Goal: Information Seeking & Learning: Learn about a topic

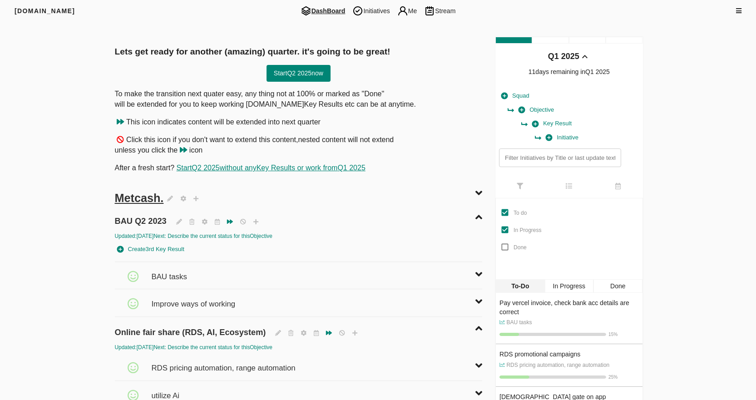
drag, startPoint x: 362, startPoint y: 15, endPoint x: 737, endPoint y: 80, distance: 380.5
click at [362, 15] on img at bounding box center [357, 10] width 11 height 11
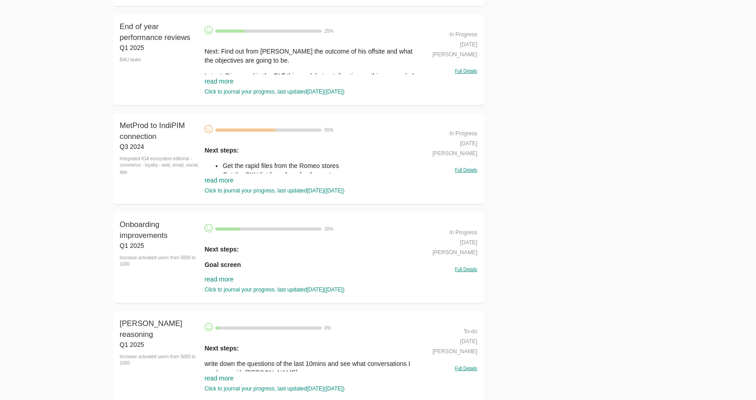
scroll to position [2179, 0]
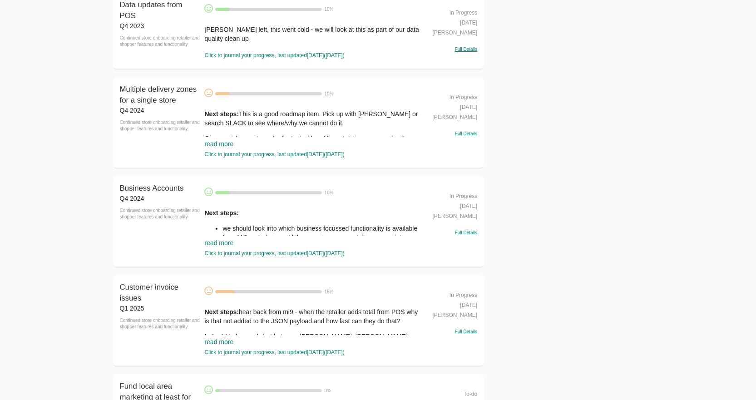
scroll to position [3631, 0]
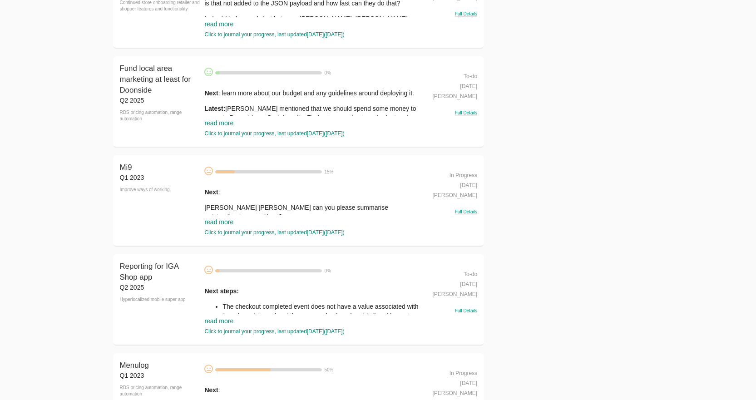
click at [222, 224] on link "read more" at bounding box center [218, 221] width 29 height 7
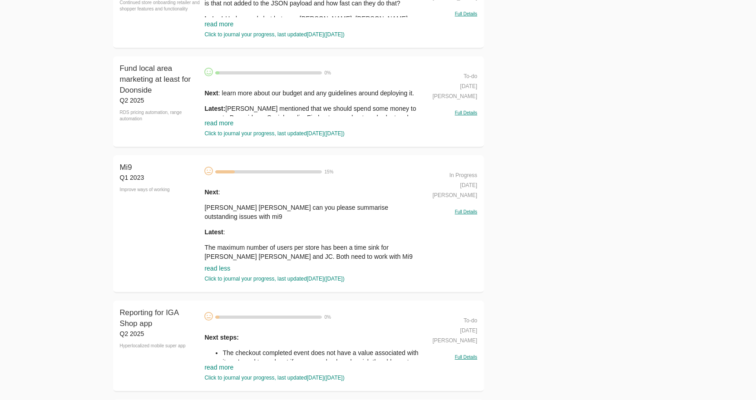
scroll to position [3767, 0]
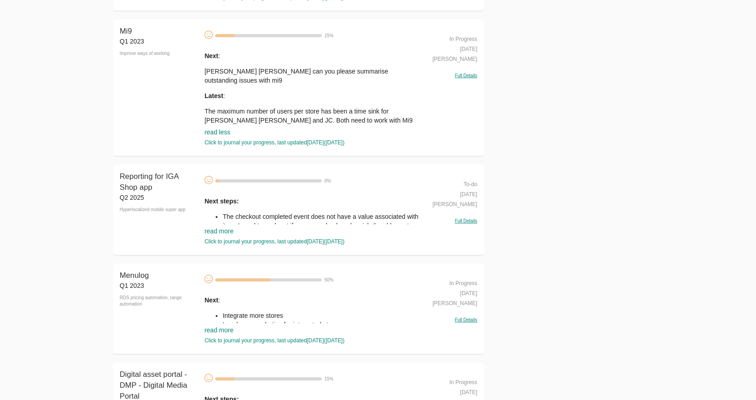
click at [211, 229] on link "read more" at bounding box center [218, 230] width 29 height 7
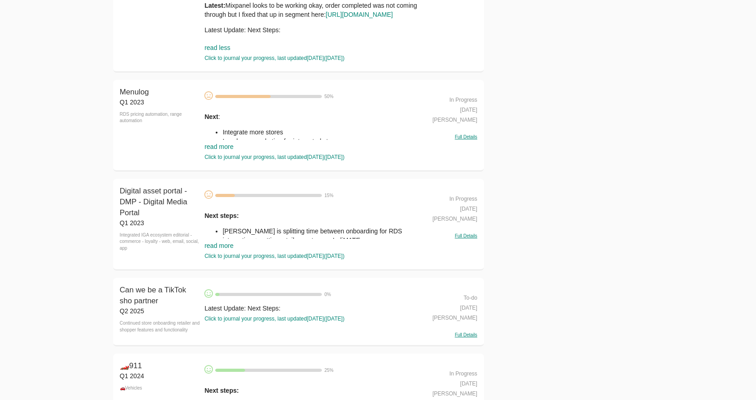
scroll to position [4085, 0]
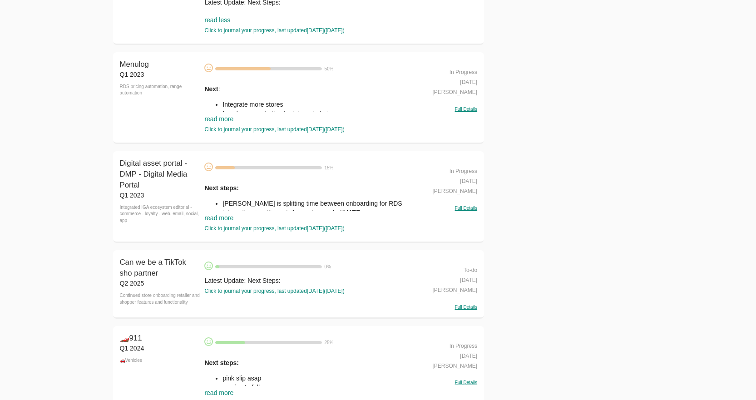
click at [213, 123] on link "read more" at bounding box center [218, 118] width 29 height 7
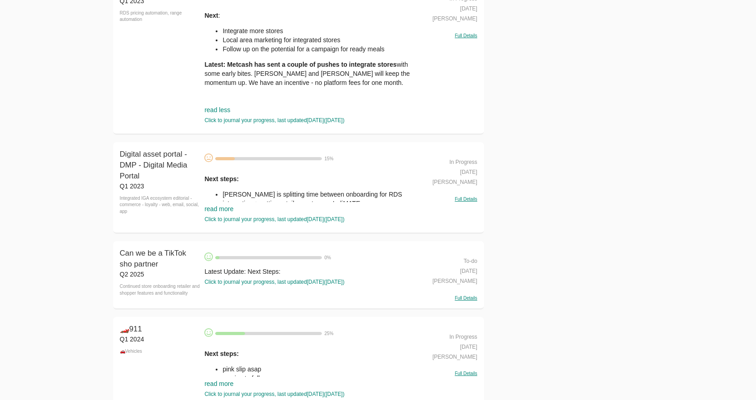
scroll to position [4221, 0]
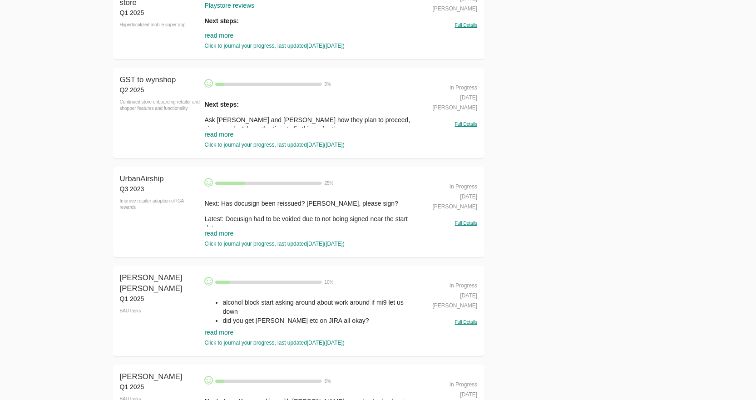
scroll to position [5901, 0]
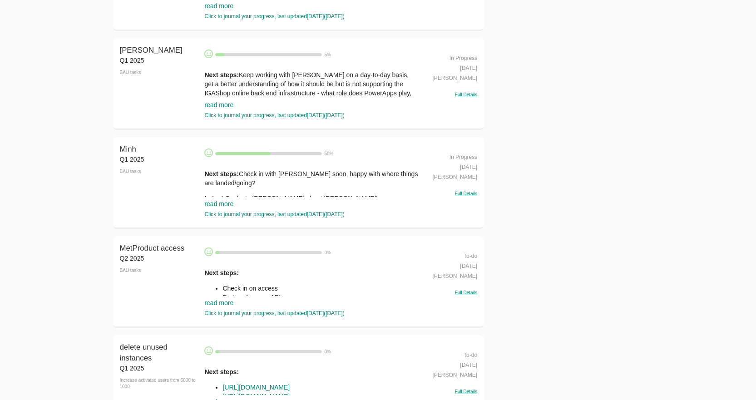
scroll to position [6173, 0]
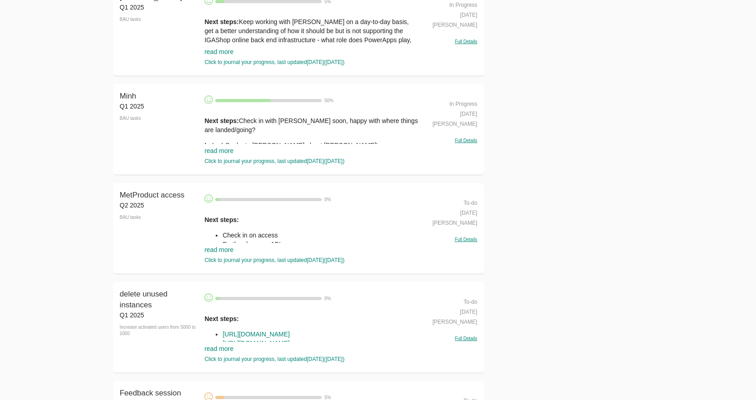
click at [228, 253] on link "read more" at bounding box center [218, 249] width 29 height 7
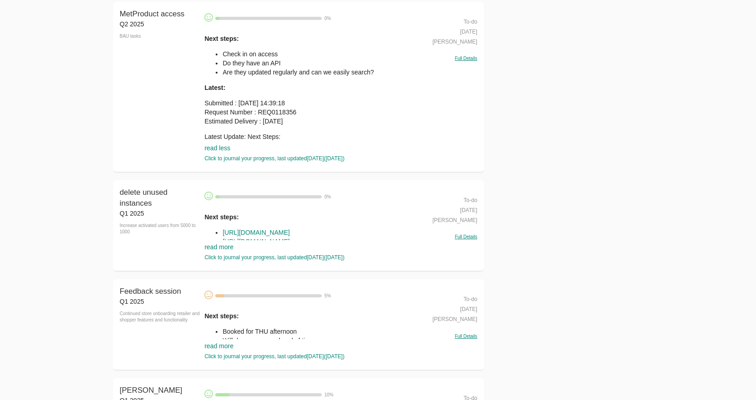
scroll to position [6355, 0]
click at [216, 261] on div "Next steps: [URL][DOMAIN_NAME] [URL][DOMAIN_NAME] [URL][DOMAIN_NAME] [URL][DOMA…" at bounding box center [311, 233] width 215 height 55
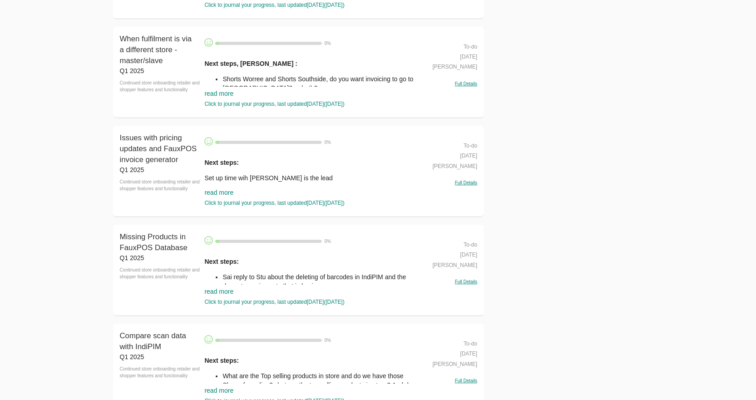
scroll to position [6945, 0]
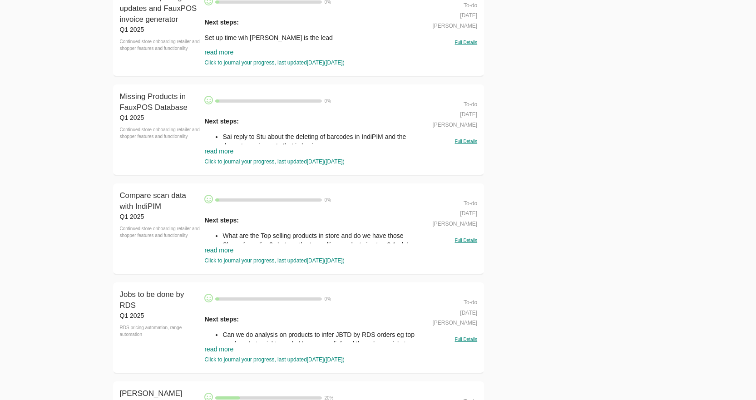
click at [224, 254] on link "read more" at bounding box center [218, 249] width 29 height 7
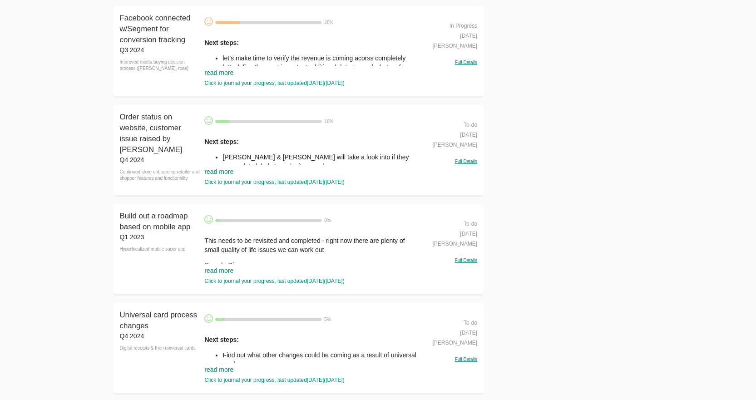
scroll to position [9850, 0]
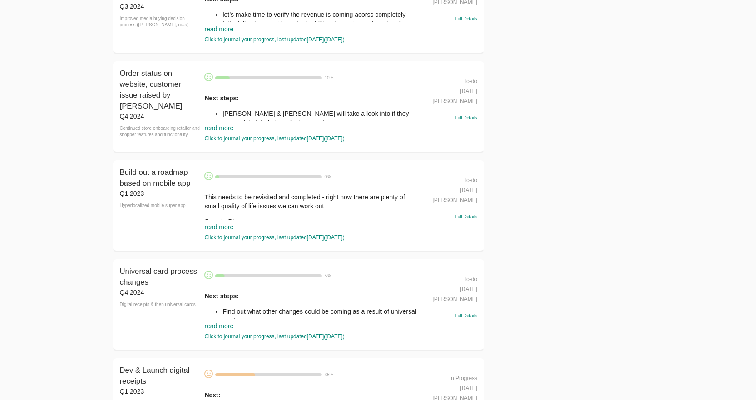
click at [216, 132] on link "read more" at bounding box center [218, 127] width 29 height 7
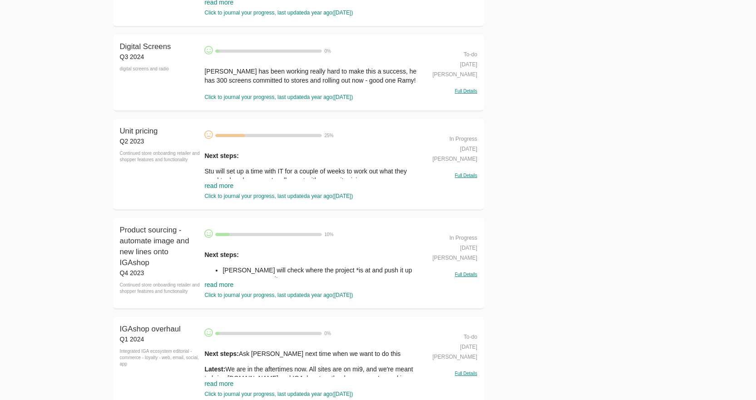
scroll to position [12437, 0]
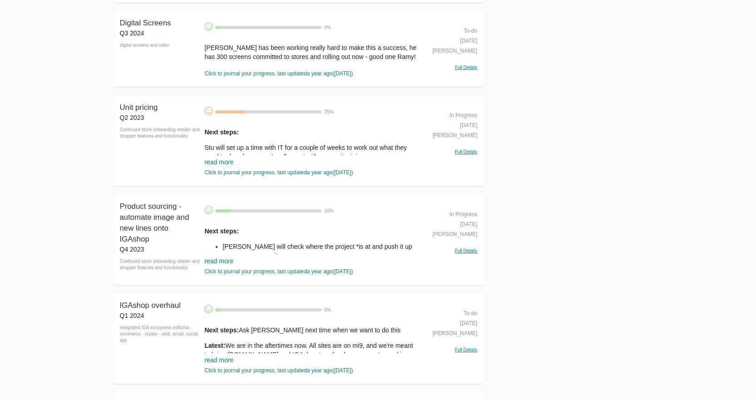
click at [223, 166] on link "read more" at bounding box center [218, 161] width 29 height 7
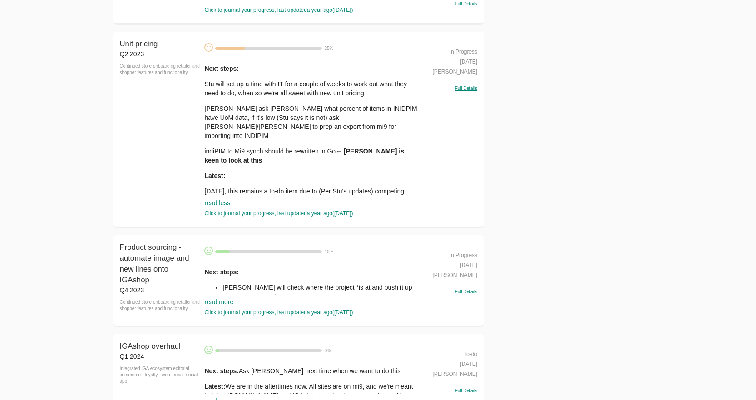
scroll to position [12619, 0]
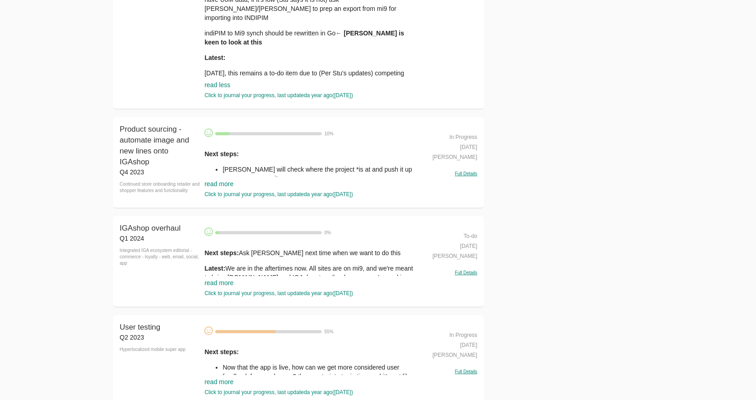
click at [220, 187] on link "read more" at bounding box center [218, 183] width 29 height 7
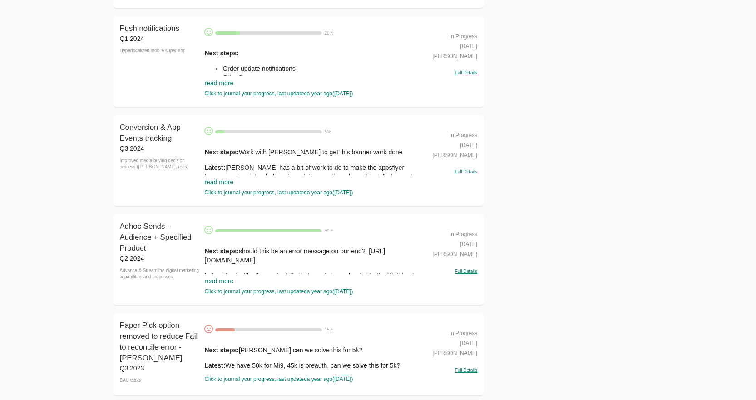
scroll to position [13254, 0]
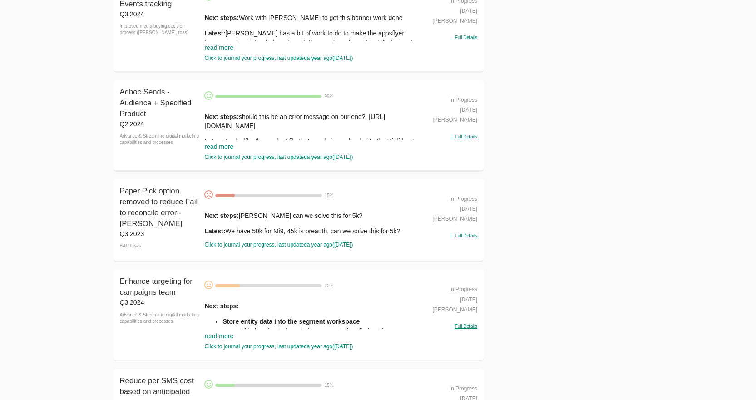
drag, startPoint x: 133, startPoint y: 204, endPoint x: 129, endPoint y: 208, distance: 5.2
click at [132, 204] on div "Paper Pick option removed to reduce Fail to reconcile error - [PERSON_NAME] Q3 …" at bounding box center [298, 220] width 371 height 83
click at [129, 216] on span "Paper Pick option removed to reduce Fail to reconcile error - [PERSON_NAME]" at bounding box center [159, 207] width 78 height 41
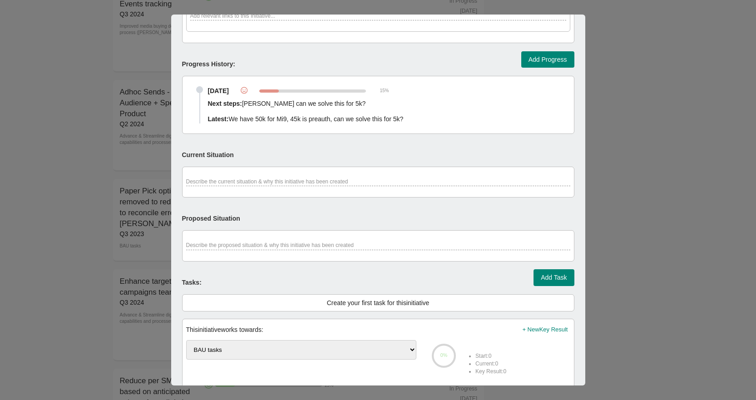
scroll to position [260, 0]
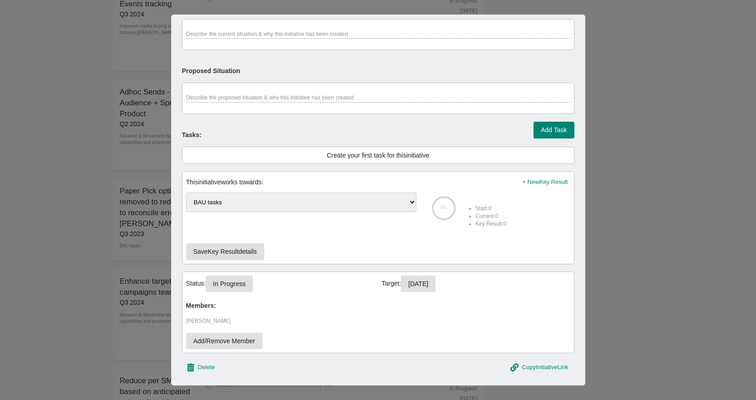
click at [80, 248] on div at bounding box center [378, 200] width 756 height 400
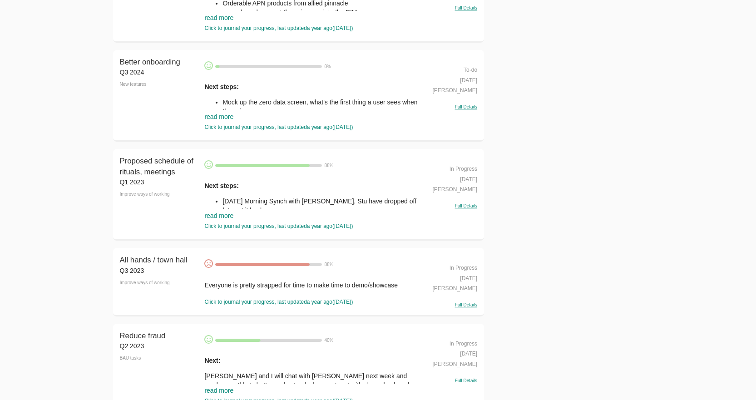
scroll to position [14752, 0]
drag, startPoint x: 224, startPoint y: 237, endPoint x: 188, endPoint y: 242, distance: 35.7
click at [224, 219] on link "read more" at bounding box center [218, 215] width 29 height 7
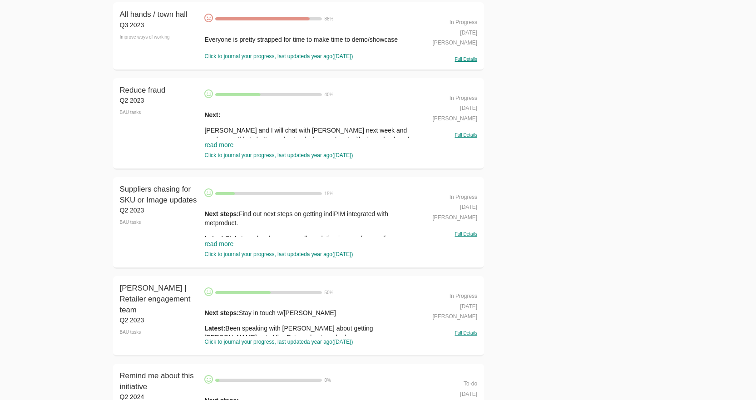
scroll to position [15161, 0]
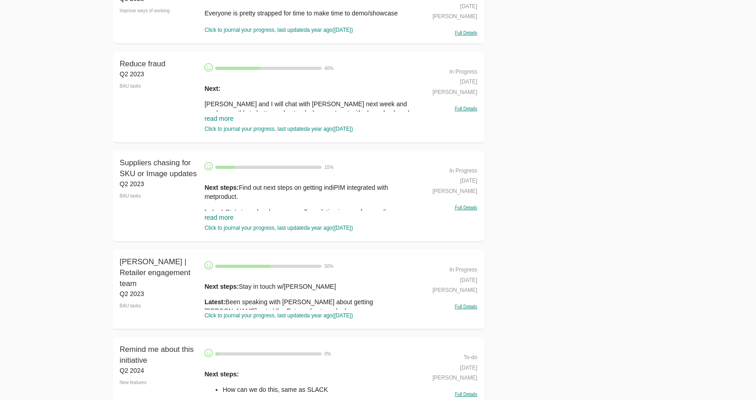
click at [214, 122] on link "read more" at bounding box center [218, 118] width 29 height 7
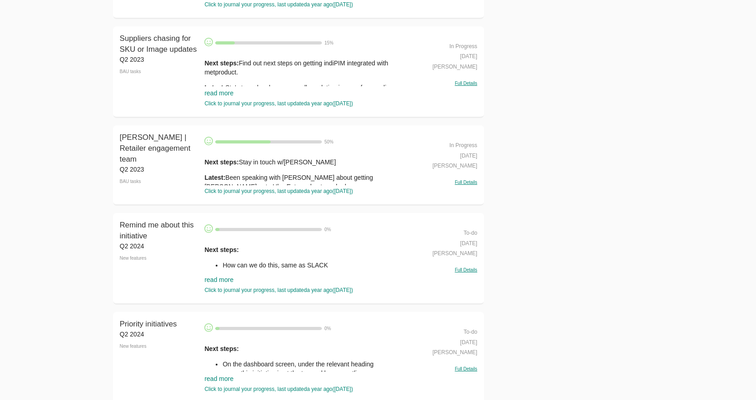
scroll to position [15478, 0]
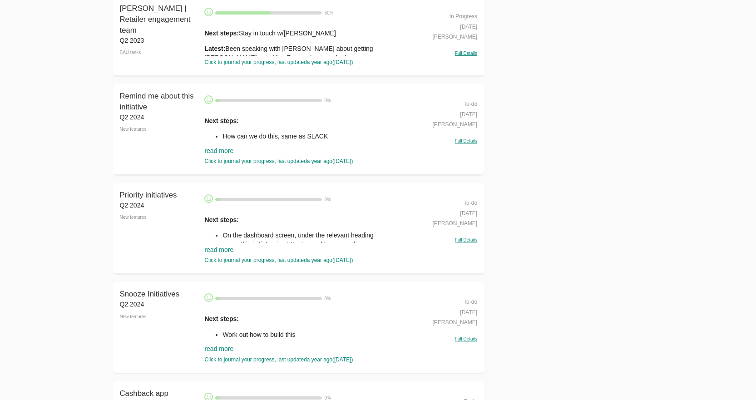
click at [224, 253] on link "read more" at bounding box center [218, 249] width 29 height 7
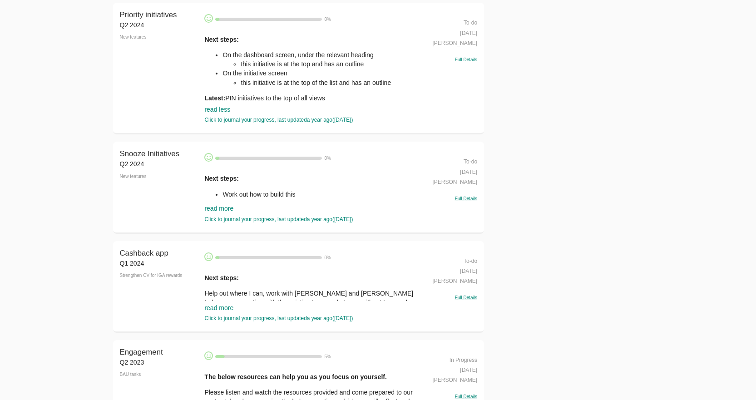
scroll to position [15660, 0]
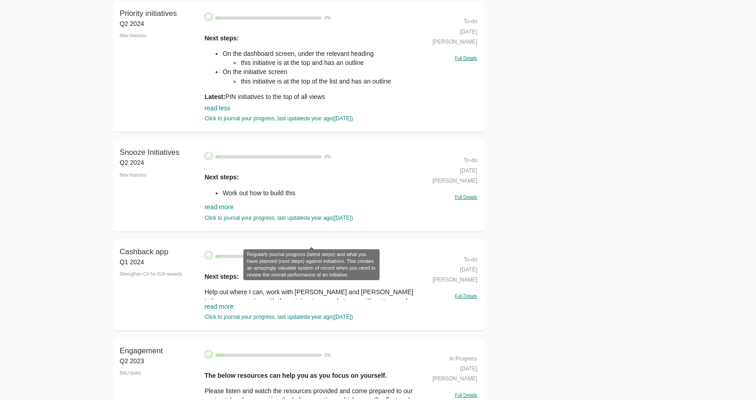
click at [219, 222] on div "Click to journal your progress, last updated a year ago ( [DATE] )" at bounding box center [311, 218] width 215 height 8
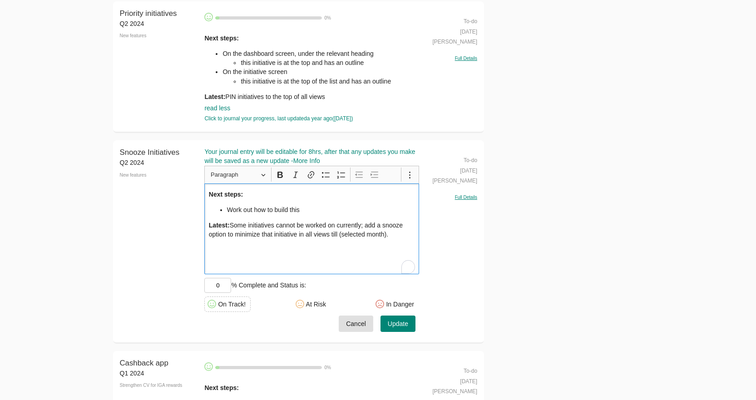
click at [350, 330] on span "Cancel" at bounding box center [356, 323] width 20 height 11
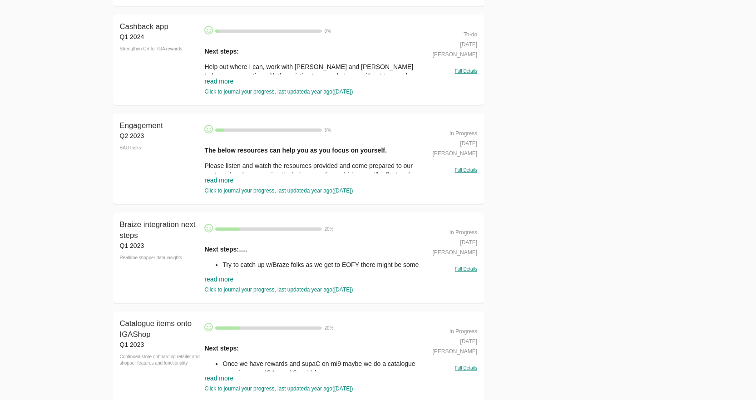
scroll to position [15842, 0]
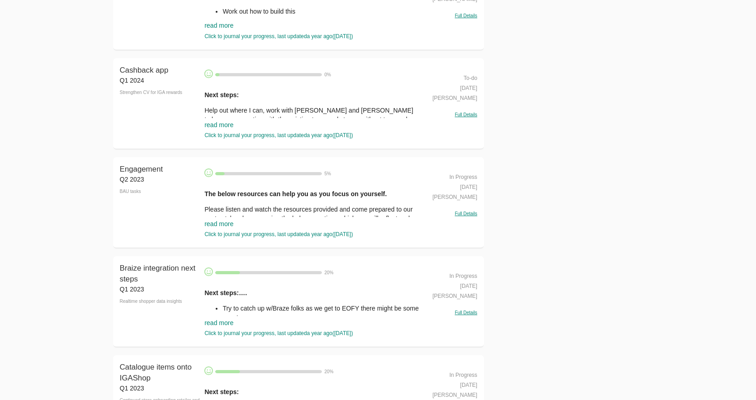
click at [227, 128] on link "read more" at bounding box center [218, 124] width 29 height 7
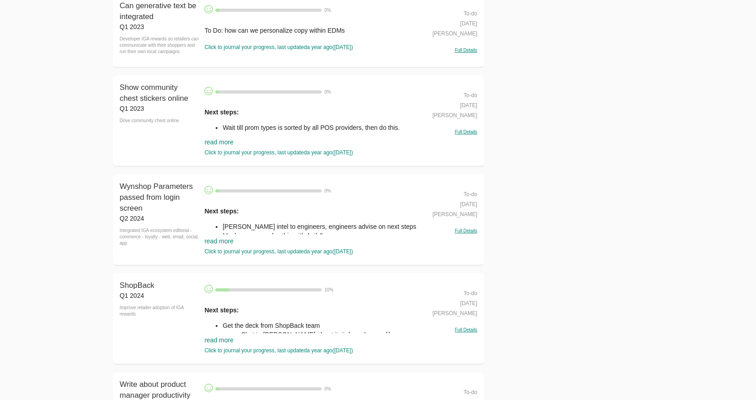
scroll to position [16615, 0]
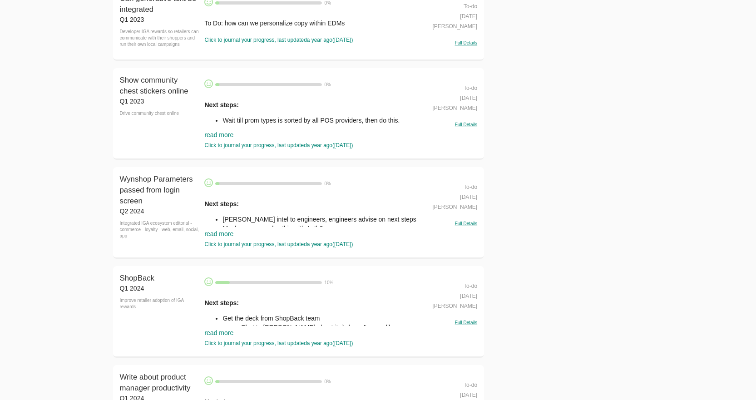
click at [224, 237] on link "read more" at bounding box center [218, 233] width 29 height 7
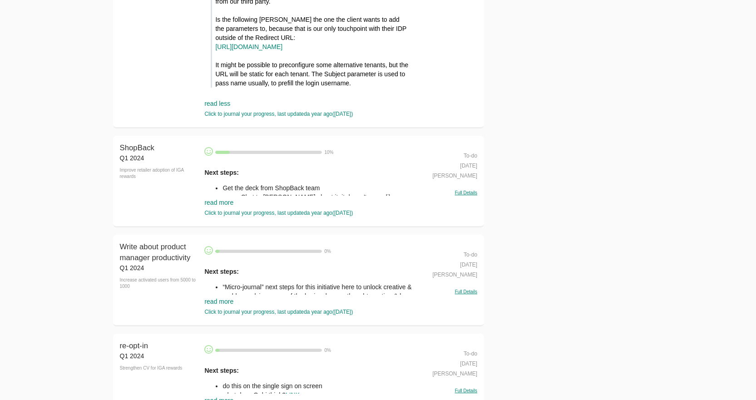
scroll to position [17023, 0]
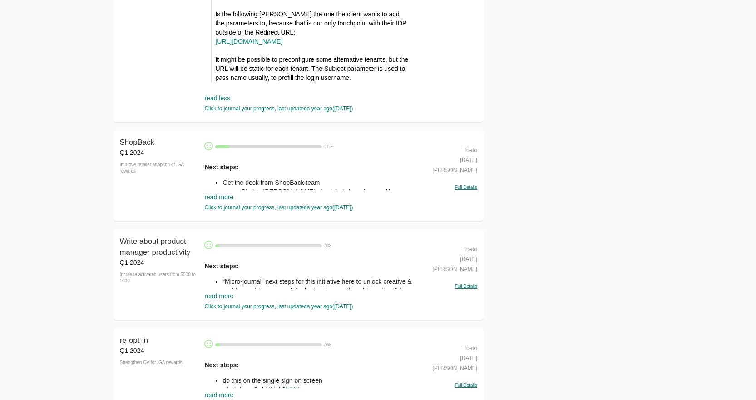
click at [217, 201] on link "read more" at bounding box center [218, 196] width 29 height 7
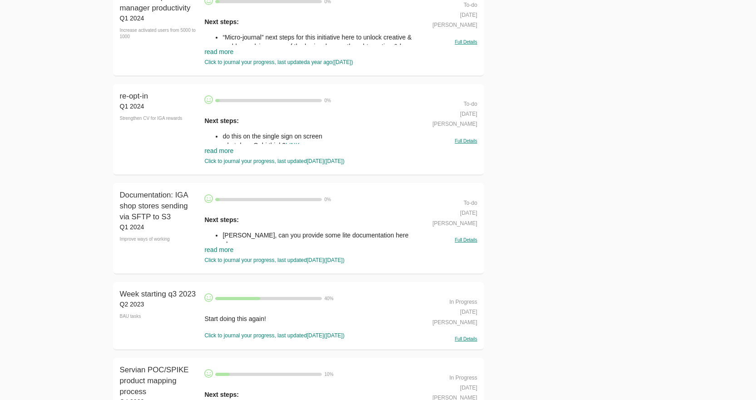
scroll to position [17477, 0]
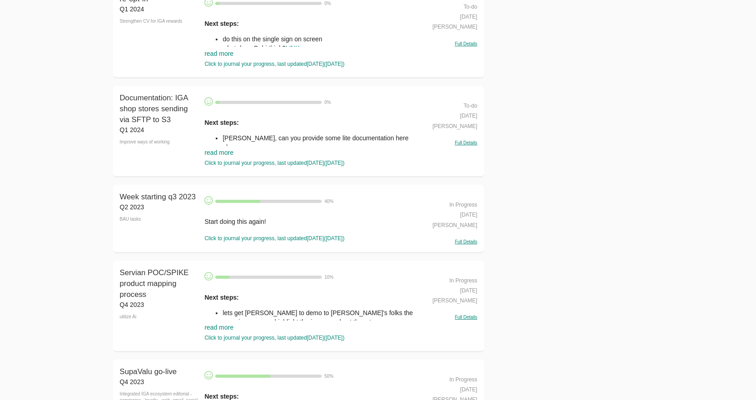
click at [219, 156] on link "read more" at bounding box center [218, 152] width 29 height 7
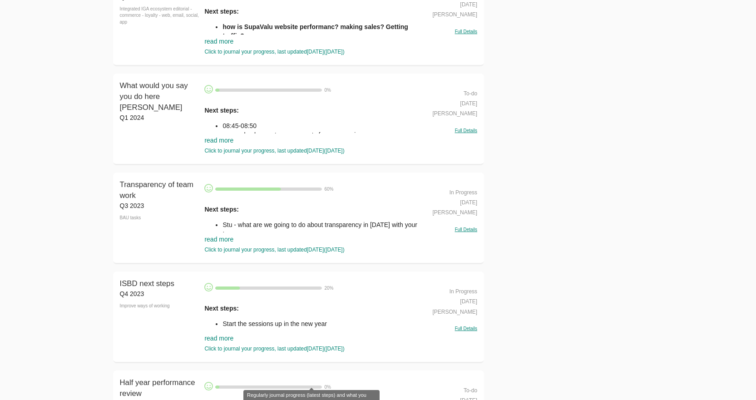
scroll to position [18022, 0]
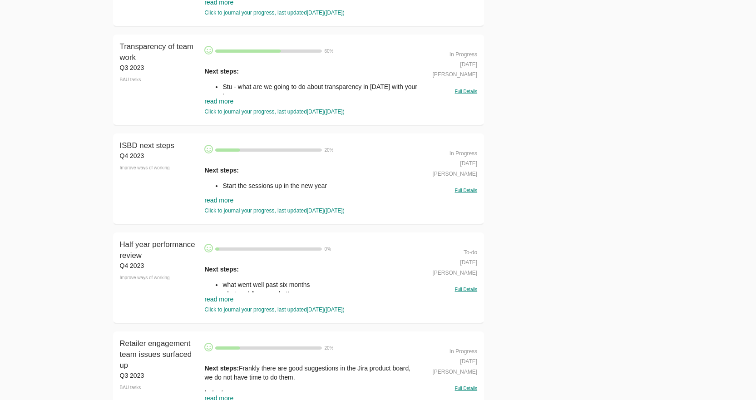
click at [218, 105] on link "read more" at bounding box center [218, 101] width 29 height 7
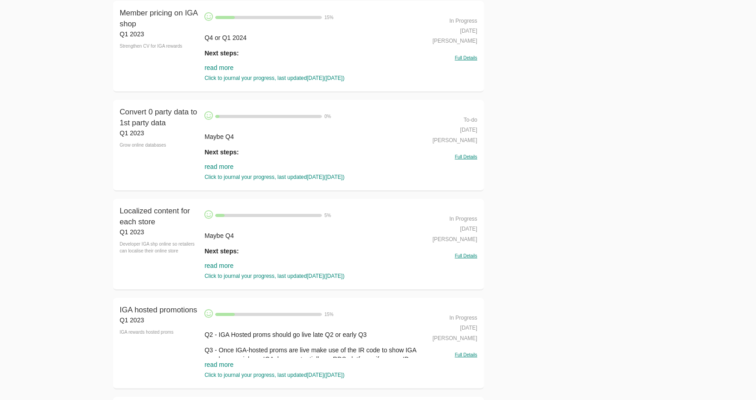
scroll to position [20836, 0]
